Goal: Task Accomplishment & Management: Use online tool/utility

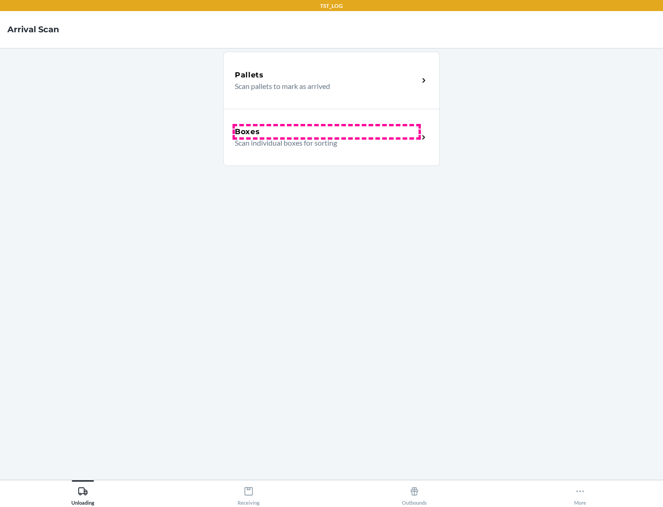
click at [327, 132] on div "Boxes" at bounding box center [327, 131] width 184 height 11
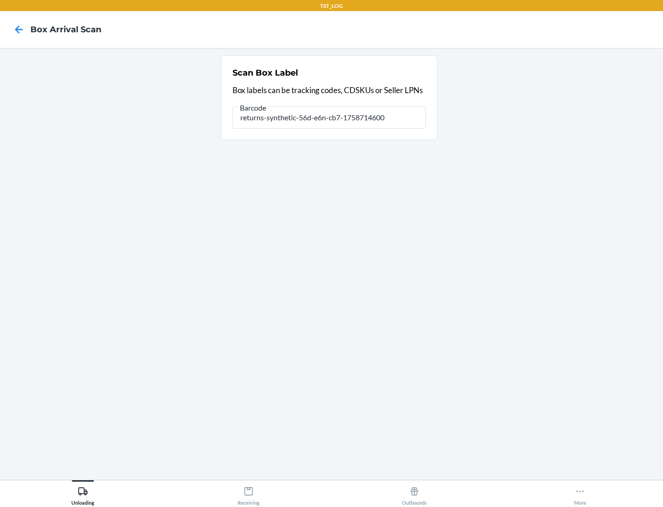
type input "returns-synthetic-56d-e6n-cb7-1758714600"
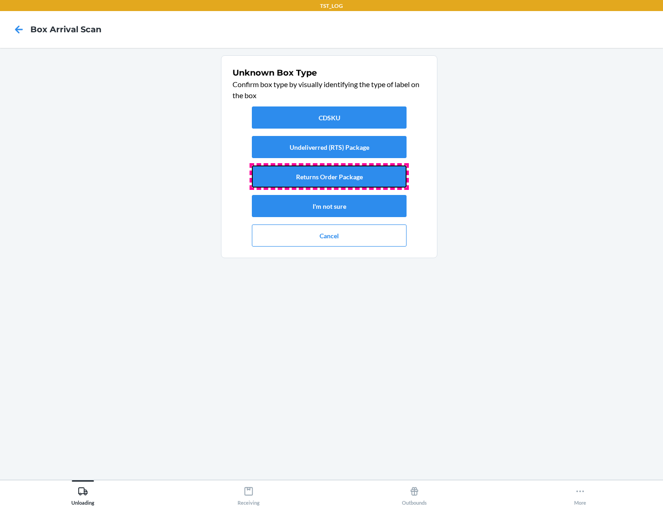
click at [329, 176] on button "Returns Order Package" at bounding box center [329, 176] width 155 height 22
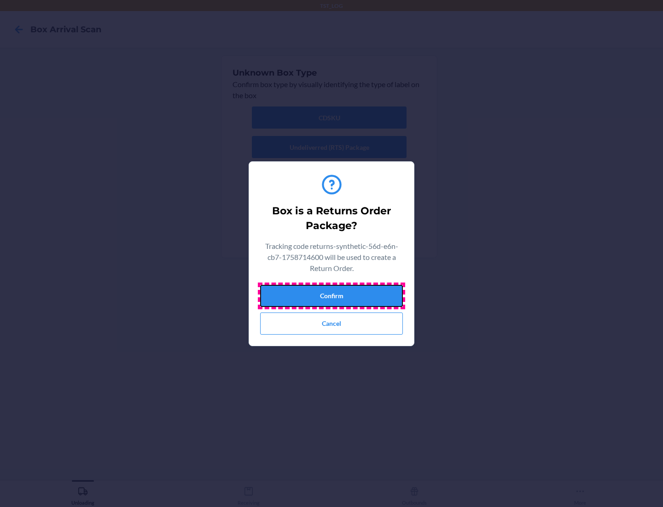
click at [332, 295] on button "Confirm" at bounding box center [331, 296] width 143 height 22
